Goal: Task Accomplishment & Management: Manage account settings

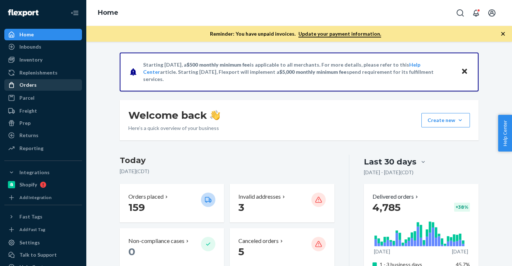
click at [38, 86] on div "Orders" at bounding box center [43, 85] width 76 height 10
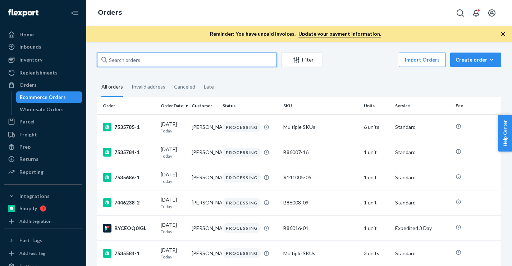
click at [238, 60] on input "text" at bounding box center [187, 60] width 180 height 14
paste input "134594228"
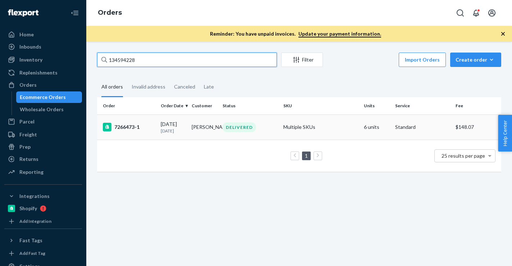
type input "134594228"
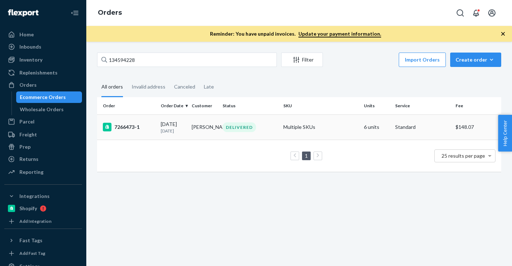
click at [213, 137] on td "[PERSON_NAME]" at bounding box center [204, 126] width 31 height 25
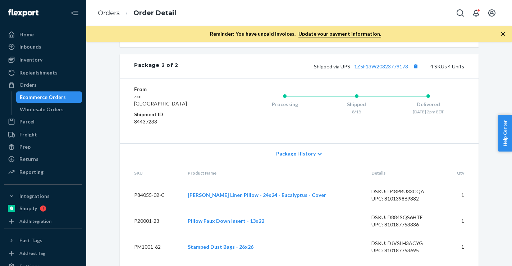
scroll to position [635, 0]
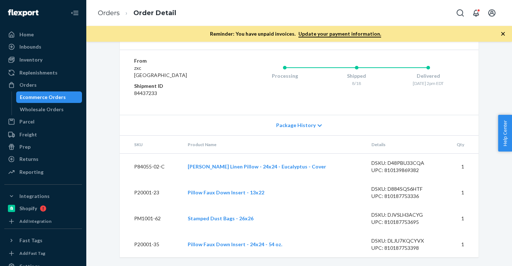
click at [109, 9] on li "Orders" at bounding box center [109, 13] width 22 height 9
click at [109, 13] on link "Orders" at bounding box center [109, 13] width 22 height 8
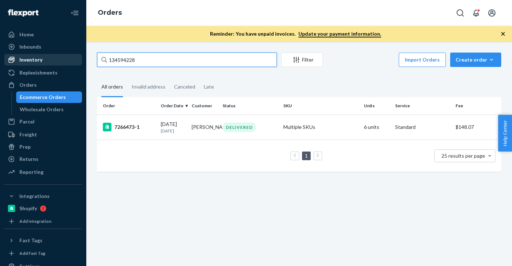
drag, startPoint x: 207, startPoint y: 59, endPoint x: 39, endPoint y: 59, distance: 167.7
click at [39, 59] on div "Home Inbounds Shipping Plans Problems Inventory Products Branded Packaging Repl…" at bounding box center [256, 133] width 512 height 266
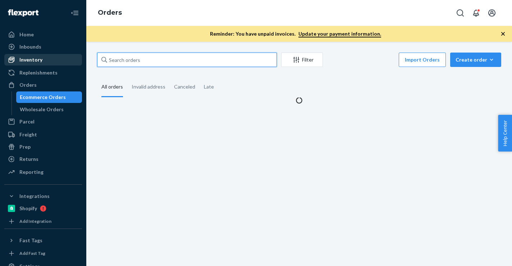
paste input "136020607"
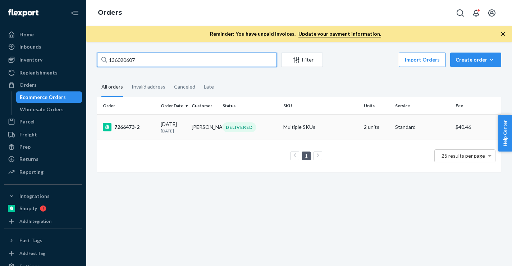
type input "136020607"
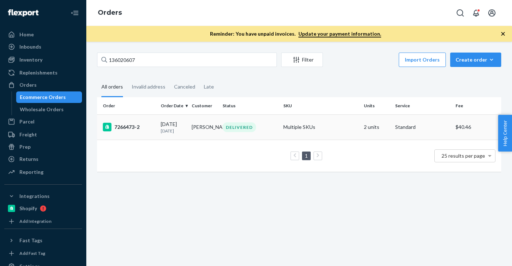
click at [181, 125] on div "[DATE] [DATE]" at bounding box center [173, 127] width 25 height 13
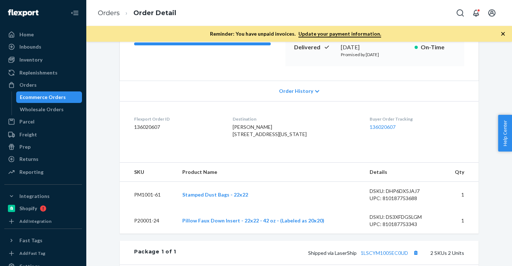
scroll to position [293, 0]
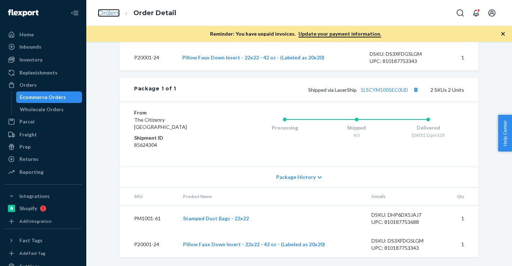
click at [110, 13] on link "Orders" at bounding box center [109, 13] width 22 height 8
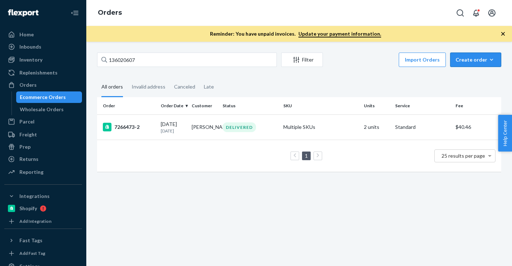
click at [496, 57] on div "Create order" at bounding box center [476, 59] width 40 height 7
click at [483, 72] on button "Ecommerce order" at bounding box center [486, 76] width 69 height 15
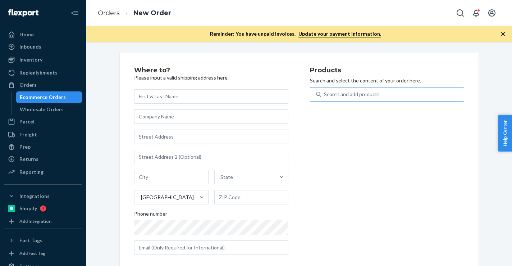
click at [443, 95] on div "Search and add products" at bounding box center [392, 94] width 143 height 13
click at [325, 95] on input "Search and add products" at bounding box center [324, 94] width 1 height 7
paste input "B86015-08"
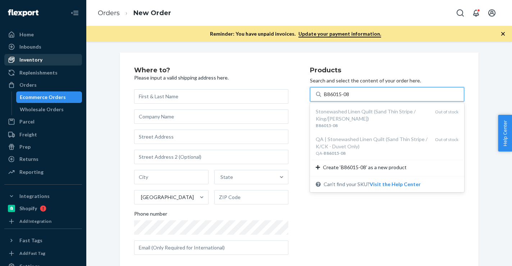
type input "B86015-08"
click at [31, 61] on div "Inventory" at bounding box center [30, 59] width 23 height 7
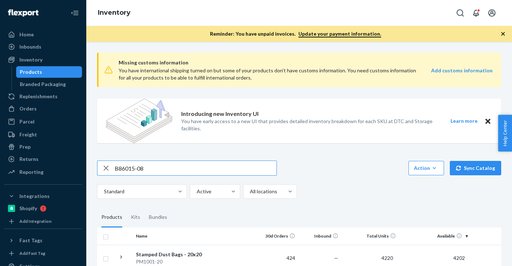
type input "B86015-08"
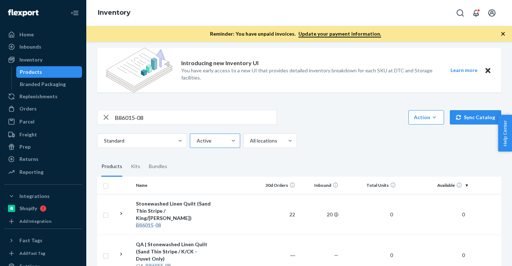
scroll to position [57, 0]
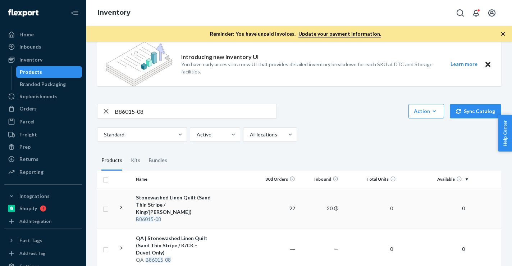
click at [200, 201] on div "Stonewashed Linen Quilt (Sand Thin Stripe / King/[PERSON_NAME])" at bounding box center [173, 205] width 75 height 22
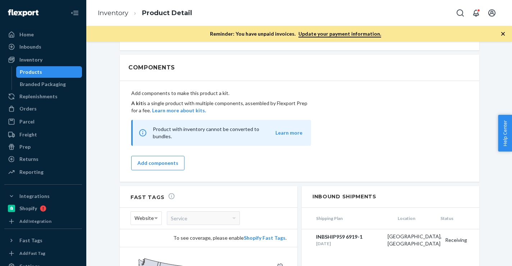
scroll to position [719, 0]
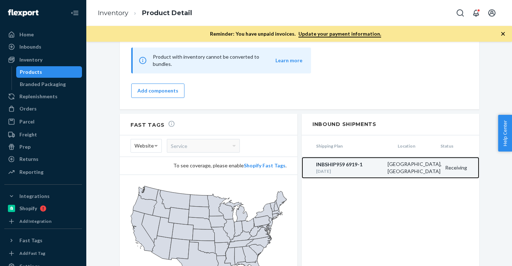
click at [349, 162] on div "INBSHIP959 6919-1" at bounding box center [350, 164] width 68 height 7
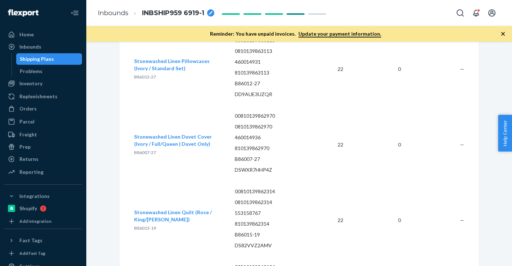
scroll to position [5183, 0]
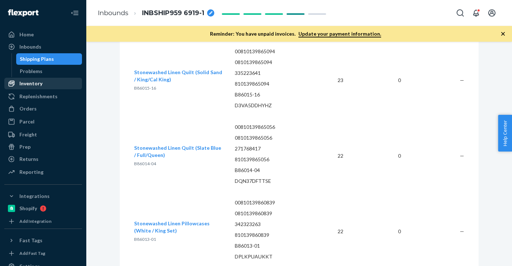
click at [45, 86] on div "Inventory" at bounding box center [43, 83] width 76 height 10
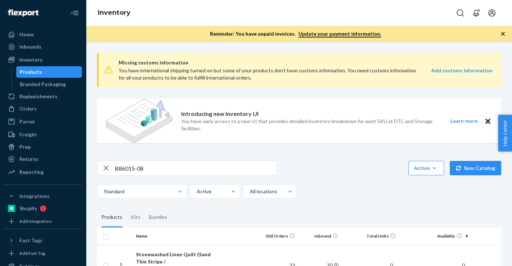
scroll to position [92, 0]
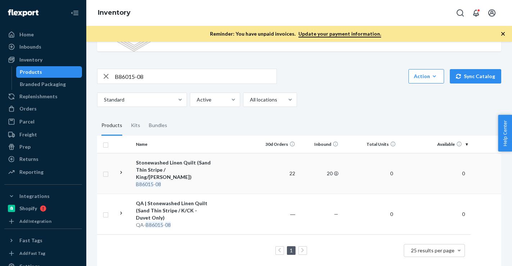
click at [224, 164] on td at bounding box center [234, 173] width 41 height 41
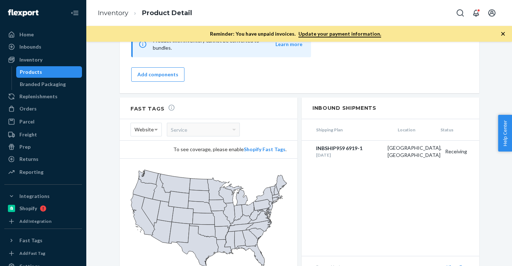
scroll to position [762, 0]
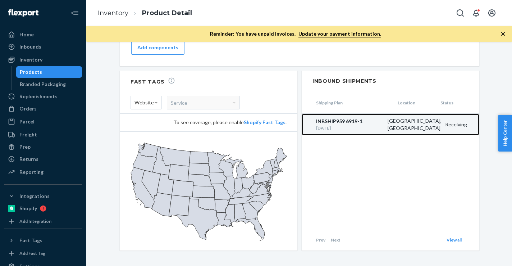
click at [323, 125] on div "[DATE]" at bounding box center [350, 128] width 68 height 6
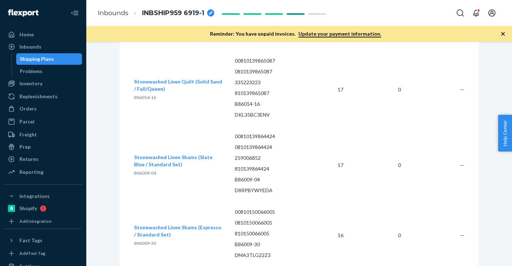
scroll to position [272, 0]
click at [52, 106] on div "Orders" at bounding box center [43, 109] width 76 height 10
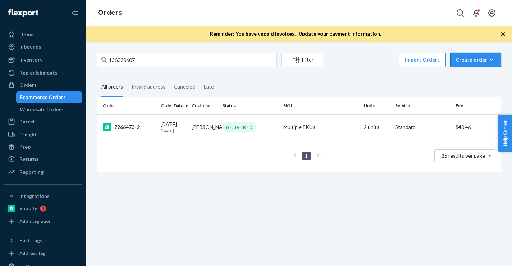
click at [499, 65] on button "Create order Ecommerce order Removal order" at bounding box center [476, 60] width 51 height 14
click at [489, 78] on span "Ecommerce order" at bounding box center [480, 76] width 45 height 5
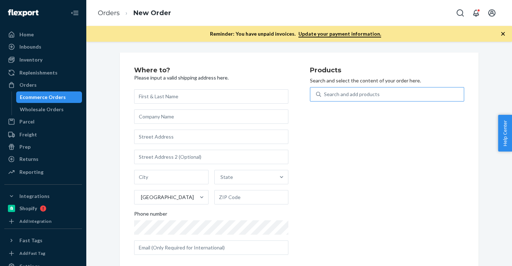
click at [432, 95] on div "Search and add products" at bounding box center [392, 94] width 143 height 13
click at [325, 95] on input "Search and add products" at bounding box center [324, 94] width 1 height 7
paste input "R141026-01"
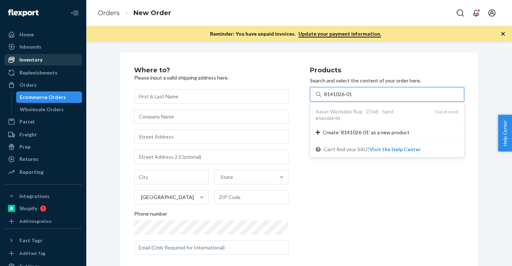
type input "R141026-01"
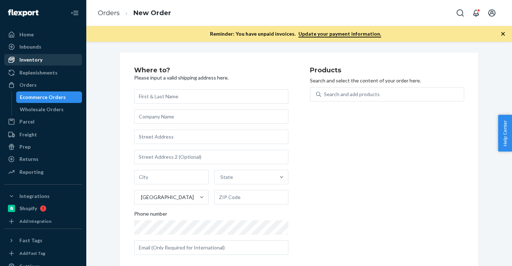
click at [50, 60] on div "Inventory" at bounding box center [43, 60] width 76 height 10
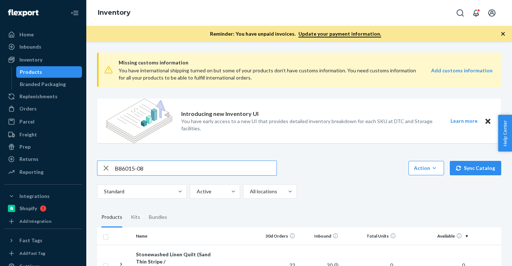
drag, startPoint x: 200, startPoint y: 165, endPoint x: -3, endPoint y: 165, distance: 202.6
click at [0, 165] on html "Home Inbounds Shipping Plans Problems Inventory Products Branded Packaging Repl…" at bounding box center [256, 133] width 512 height 266
type input "R141026-01"
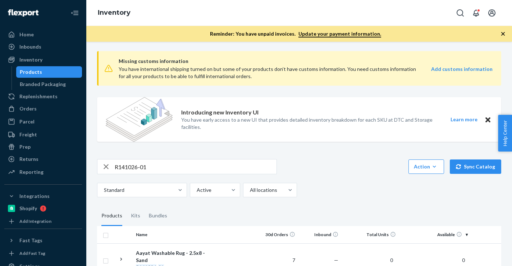
scroll to position [51, 0]
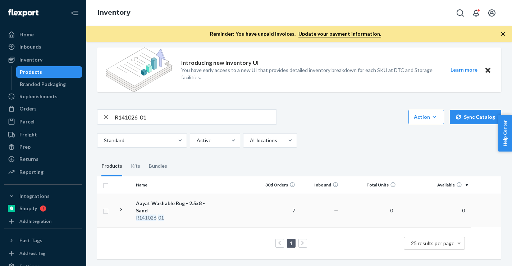
click at [200, 209] on div "Aayat Washable Rug - 2.5x8 - Sand" at bounding box center [173, 207] width 75 height 14
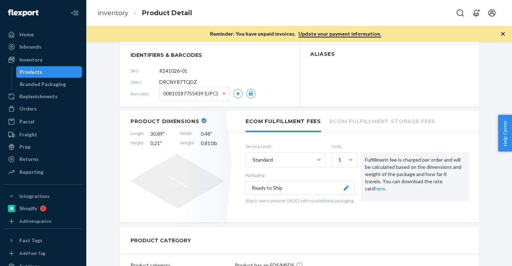
scroll to position [80, 0]
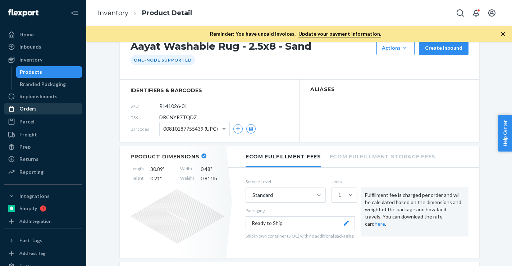
click at [43, 107] on div "Orders" at bounding box center [43, 109] width 76 height 10
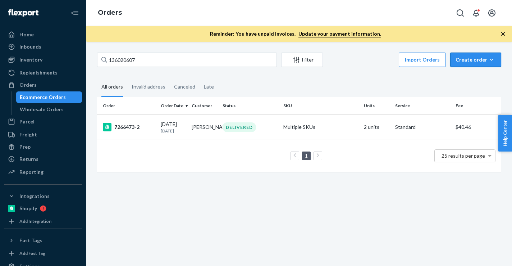
click at [487, 58] on div "Create order" at bounding box center [476, 59] width 40 height 7
click at [484, 72] on button "Ecommerce order" at bounding box center [486, 76] width 69 height 15
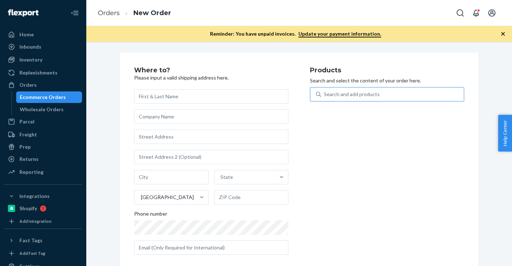
click at [427, 95] on div "Search and add products" at bounding box center [392, 94] width 143 height 13
click at [325, 95] on input "Search and add products" at bounding box center [324, 94] width 1 height 7
paste input "B86012-04"
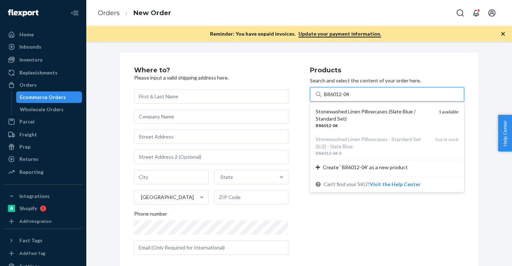
type input "B86012-04"
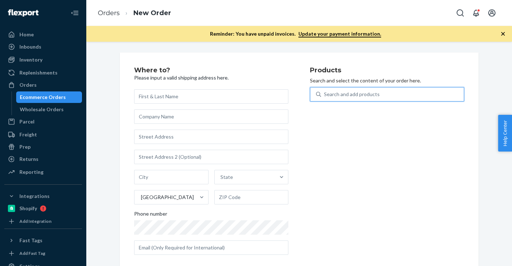
paste input "137023277"
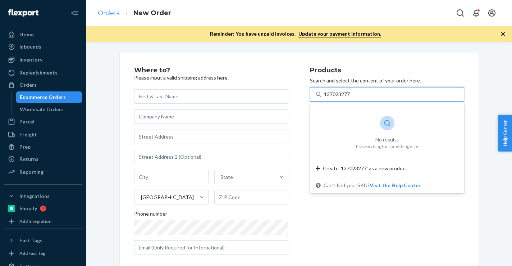
type input "137023277"
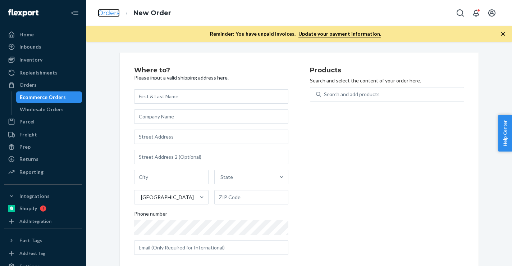
click at [112, 13] on link "Orders" at bounding box center [109, 13] width 22 height 8
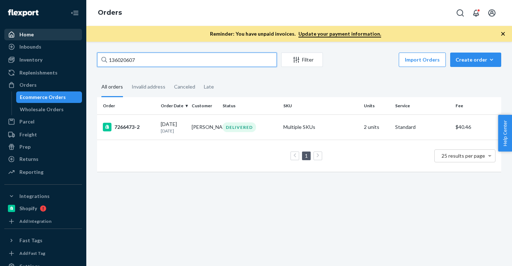
drag, startPoint x: 150, startPoint y: 63, endPoint x: 17, endPoint y: 37, distance: 135.6
click at [17, 37] on div "Home Inbounds Shipping Plans Problems Inventory Products Branded Packaging Repl…" at bounding box center [256, 133] width 512 height 266
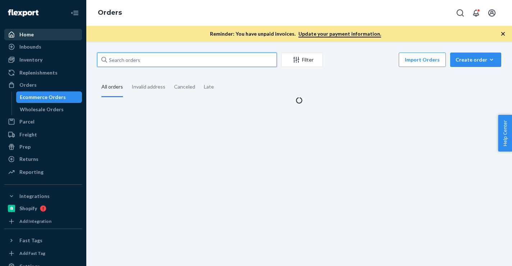
paste input "137023277"
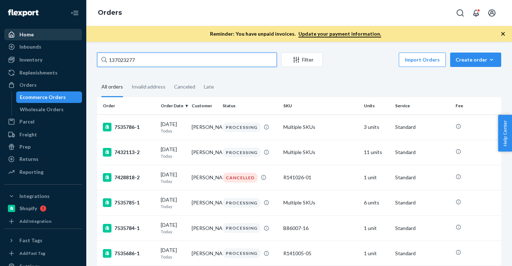
type input "137023277"
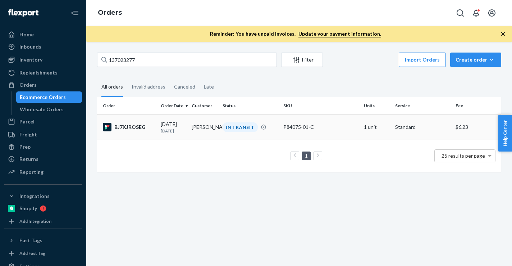
click at [153, 117] on td "BJ7XJROSEG" at bounding box center [127, 126] width 61 height 25
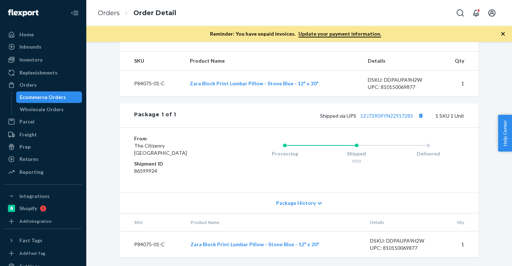
scroll to position [241, 0]
click at [110, 15] on link "Orders" at bounding box center [109, 13] width 22 height 8
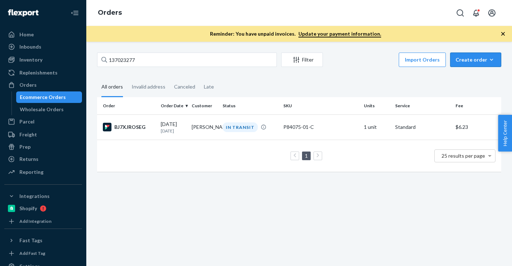
click at [494, 56] on icon "button" at bounding box center [491, 59] width 7 height 7
click at [487, 79] on span "Ecommerce order" at bounding box center [480, 76] width 45 height 5
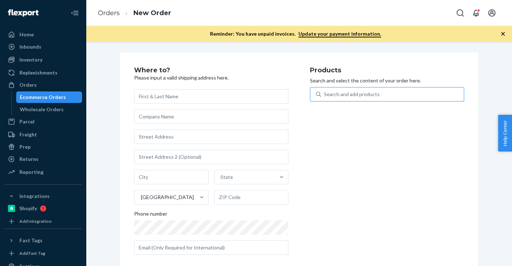
click at [347, 92] on div "Search and add products" at bounding box center [352, 94] width 56 height 7
click at [325, 92] on input "Search and add products" at bounding box center [324, 94] width 1 height 7
paste input "B86015-01"
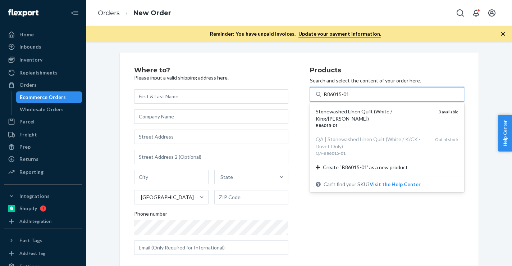
type input "B86015-01"
